Goal: Task Accomplishment & Management: Manage account settings

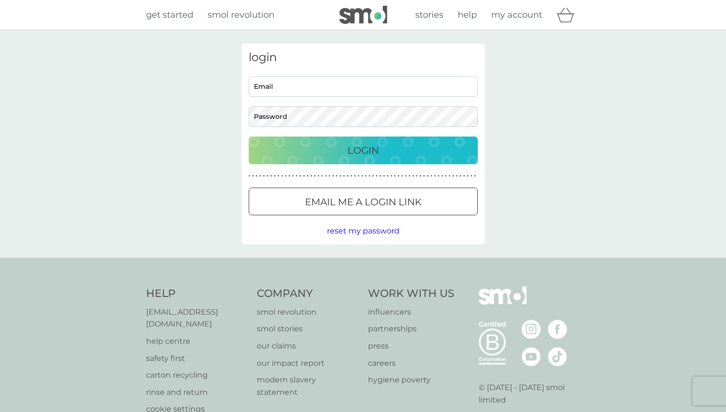
click at [0, 0] on div "Preferences Decline Accept" at bounding box center [0, 0] width 0 height 0
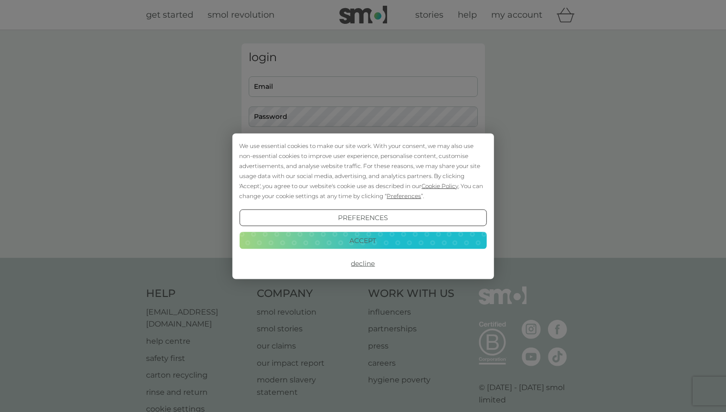
drag, startPoint x: 443, startPoint y: 238, endPoint x: 389, endPoint y: 156, distance: 98.6
click at [444, 235] on button "Accept" at bounding box center [362, 240] width 247 height 17
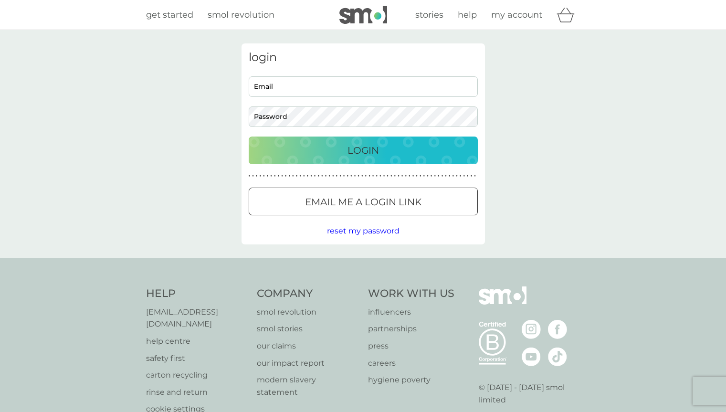
click at [348, 86] on input "Email" at bounding box center [363, 86] width 229 height 21
type input "[EMAIL_ADDRESS][DOMAIN_NAME]"
click at [249, 137] on button "Login" at bounding box center [363, 151] width 229 height 28
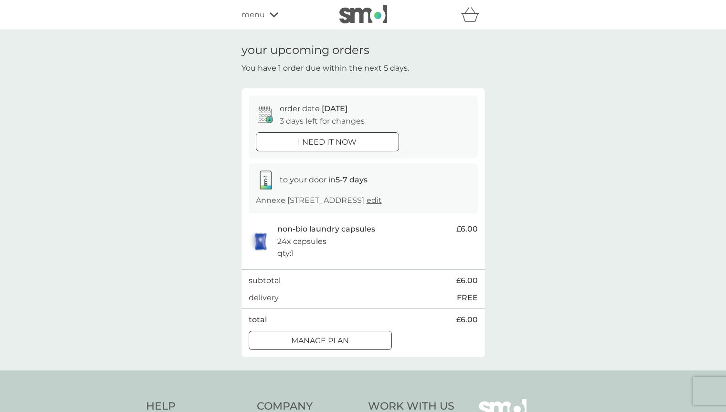
click at [352, 341] on div "Manage plan" at bounding box center [320, 341] width 142 height 12
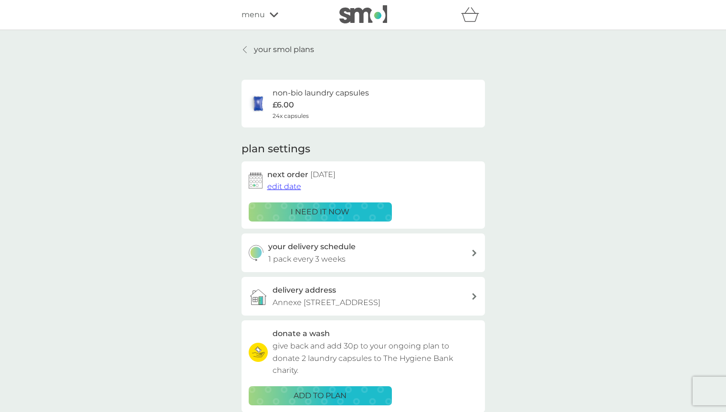
click at [292, 186] on span "edit date" at bounding box center [284, 186] width 34 height 9
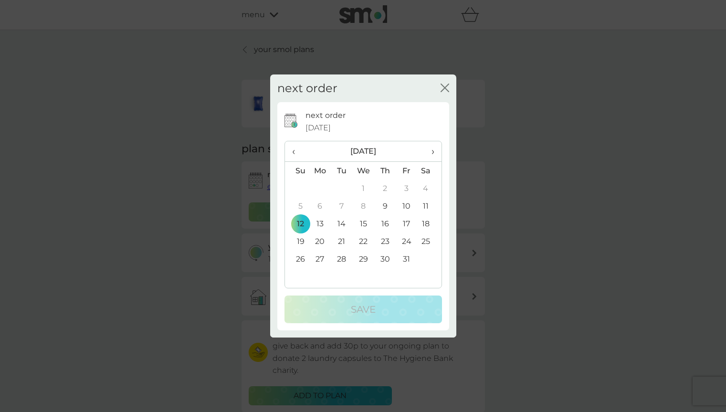
click at [443, 90] on icon "close" at bounding box center [443, 88] width 4 height 8
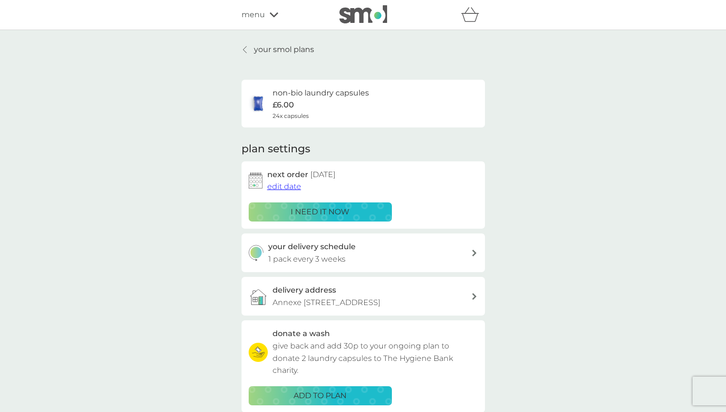
click at [245, 50] on icon at bounding box center [245, 50] width 4 height 8
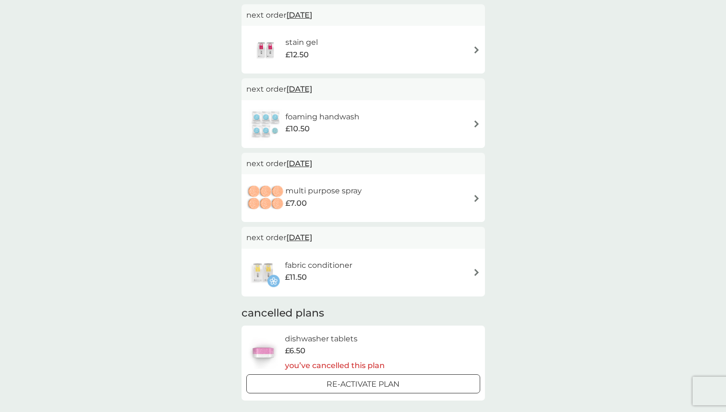
scroll to position [382, 0]
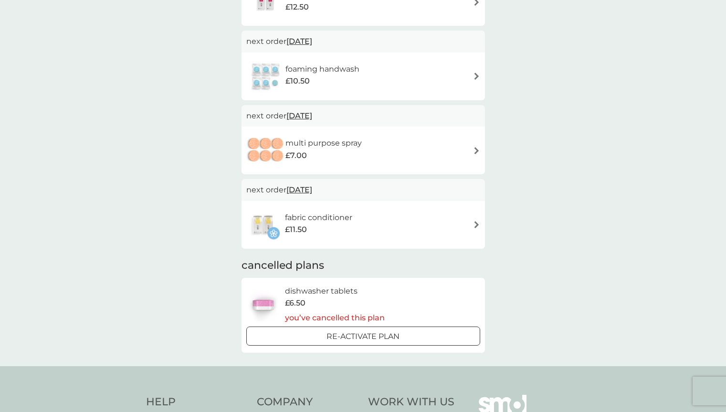
click at [468, 228] on div "fabric conditioner £11.50" at bounding box center [363, 224] width 234 height 33
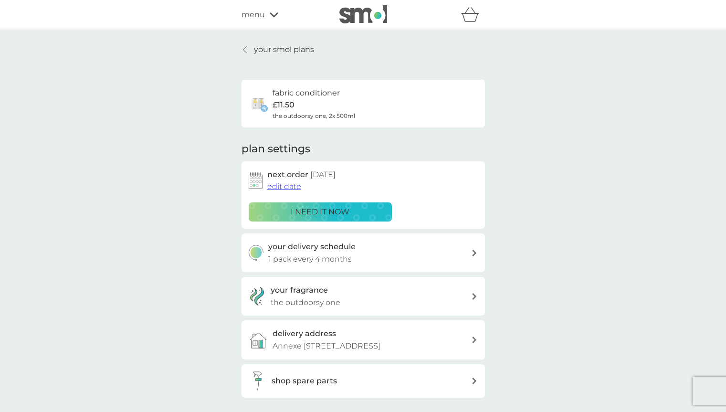
click at [287, 184] on span "edit date" at bounding box center [284, 186] width 34 height 9
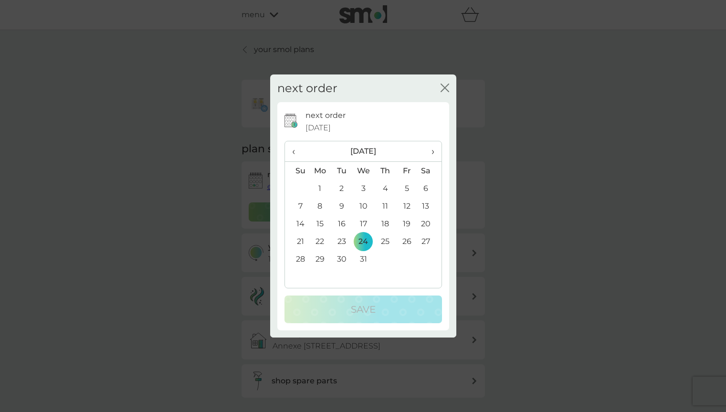
click at [296, 152] on span "‹" at bounding box center [297, 151] width 10 height 20
click at [304, 225] on td "12" at bounding box center [297, 224] width 24 height 18
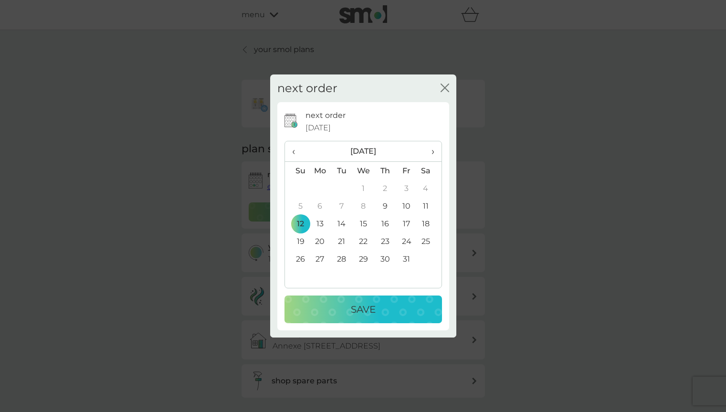
click at [383, 307] on div "Save" at bounding box center [363, 309] width 139 height 15
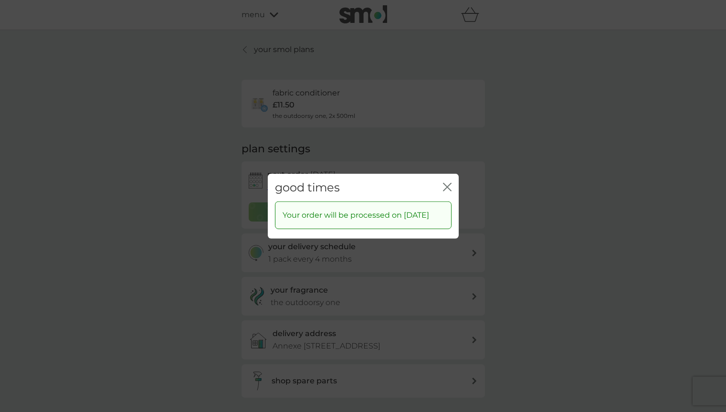
click at [446, 183] on icon "close" at bounding box center [446, 187] width 4 height 8
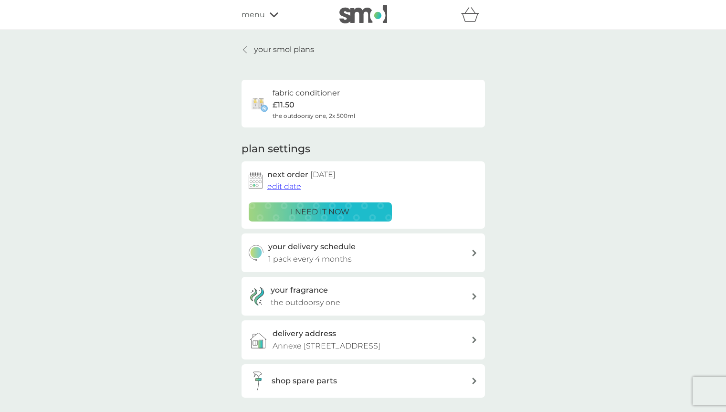
click at [475, 297] on icon at bounding box center [474, 296] width 4 height 7
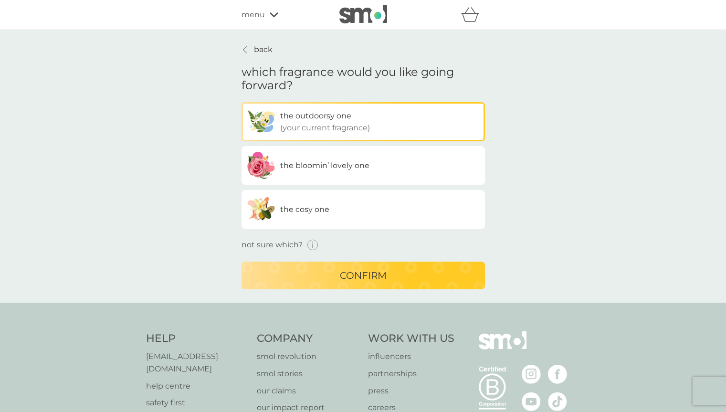
click at [395, 208] on label "the cosy one" at bounding box center [364, 209] width 244 height 39
click at [242, 102] on input "the cosy one" at bounding box center [242, 102] width 0 height 0
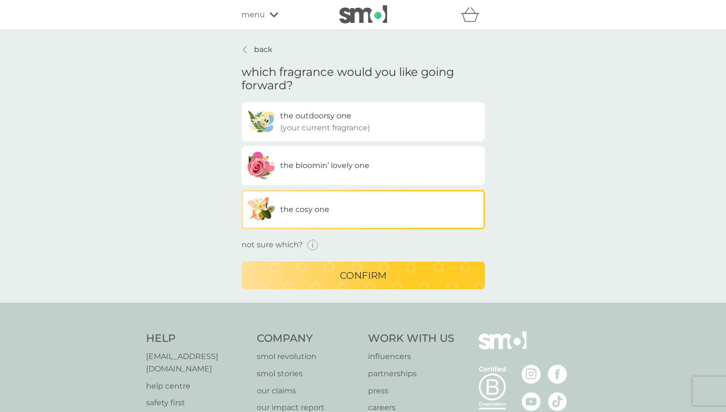
click at [384, 273] on p "confirm" at bounding box center [363, 275] width 47 height 15
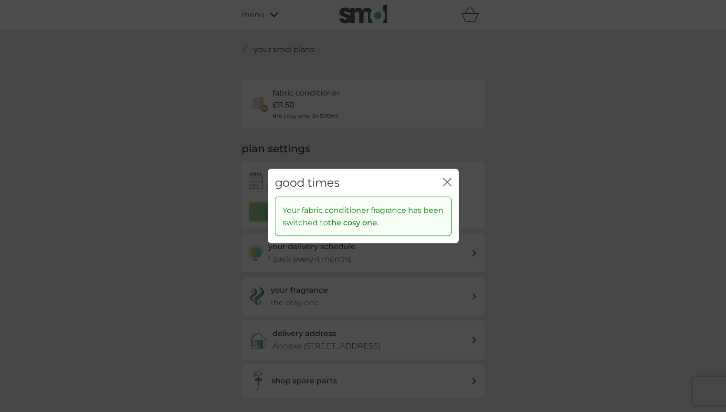
click at [448, 180] on icon "close" at bounding box center [447, 182] width 9 height 9
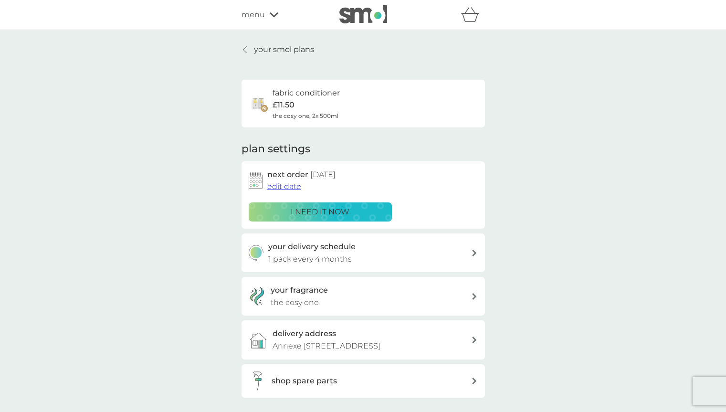
click at [246, 52] on icon at bounding box center [245, 50] width 4 height 8
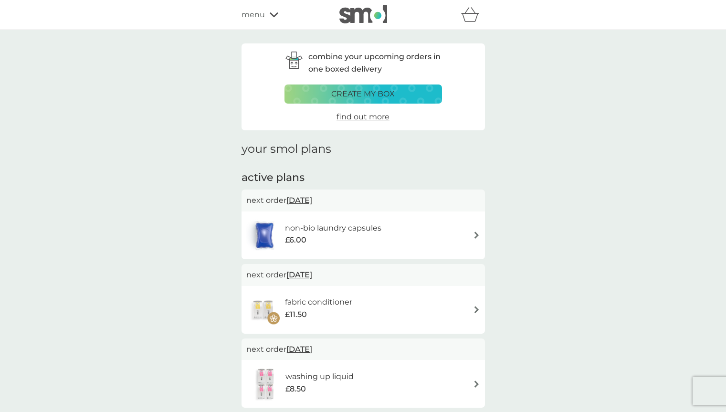
click at [274, 16] on icon at bounding box center [274, 14] width 9 height 5
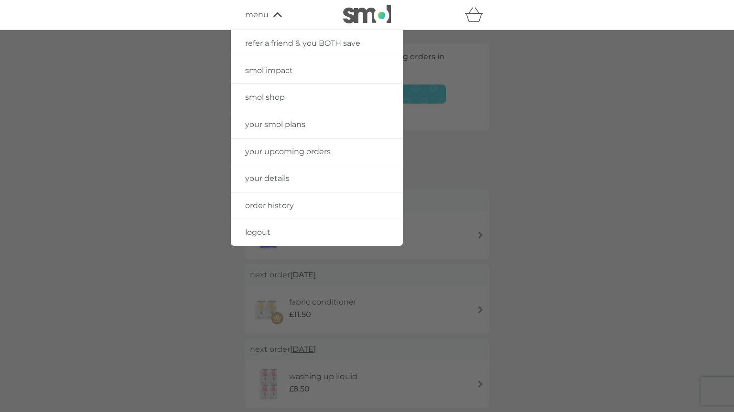
click at [257, 237] on span "logout" at bounding box center [257, 232] width 25 height 9
